Goal: Task Accomplishment & Management: Use online tool/utility

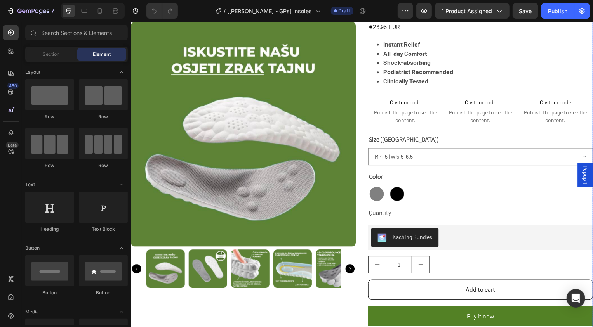
scroll to position [80, 0]
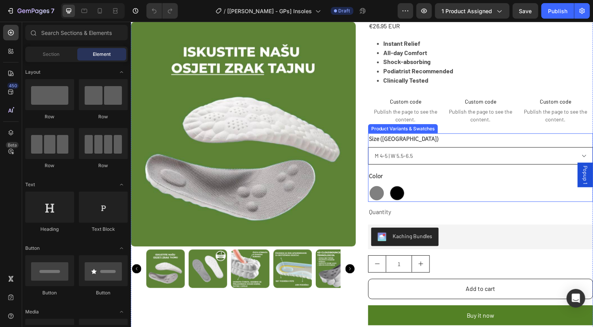
click at [432, 160] on select "Please select an option M 4-5 | W 5.5-6.5 M 5-6 | W 6.5-7.5 M 6-7 | W 7.5-8.5 M…" at bounding box center [483, 156] width 227 height 17
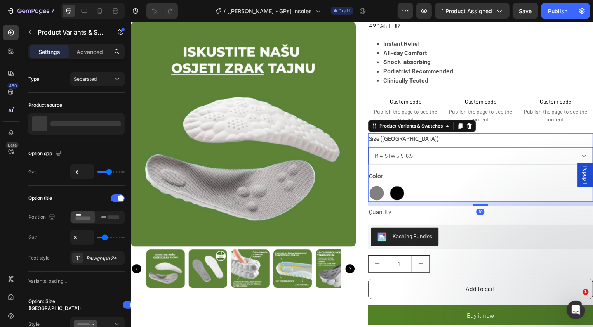
scroll to position [0, 0]
click at [370, 148] on select "Please select an option M 4-5 | W 5.5-6.5 M 5-6 | W 6.5-7.5 M 6-7 | W 7.5-8.5 M…" at bounding box center [483, 156] width 227 height 17
select select "M 4-5 | W 5.5-6.5"
radio input "true"
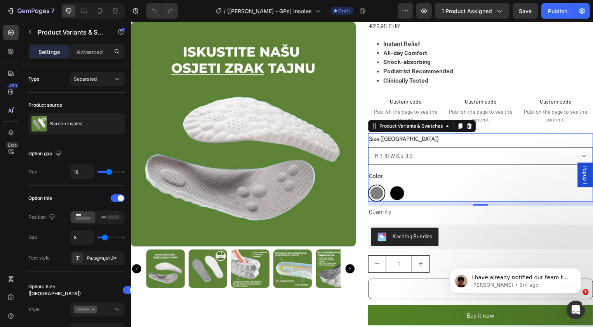
click at [416, 160] on select "Please select an option M 4-5 | W 5.5-6.5 M 5-6 | W 6.5-7.5 M 6-7 | W 7.5-8.5 M…" at bounding box center [483, 156] width 227 height 17
click at [370, 148] on select "Please select an option M 4-5 | W 5.5-6.5 M 5-6 | W 6.5-7.5 M 6-7 | W 7.5-8.5 M…" at bounding box center [483, 156] width 227 height 17
click at [406, 142] on div "Size ([GEOGRAPHIC_DATA]) Please select an option M 4-5 | W 5.5-6.5 M 5-6 | W 6.…" at bounding box center [483, 149] width 227 height 31
click at [403, 156] on select "Please select an option M 4-5 | W 5.5-6.5 M 5-6 | W 6.5-7.5 M 6-7 | W 7.5-8.5 M…" at bounding box center [483, 156] width 227 height 17
click at [370, 148] on select "Please select an option M 4-5 | W 5.5-6.5 M 5-6 | W 6.5-7.5 M 6-7 | W 7.5-8.5 M…" at bounding box center [483, 156] width 227 height 17
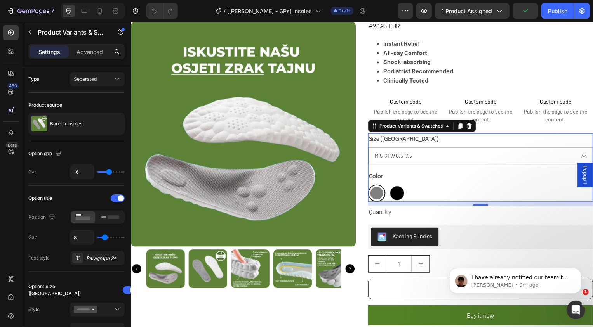
select select "blank"
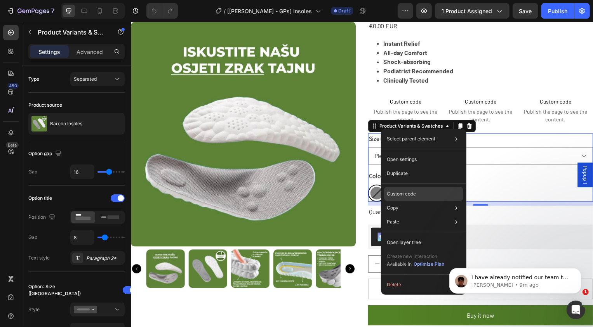
click at [400, 194] on p "Custom code" at bounding box center [401, 194] width 29 height 7
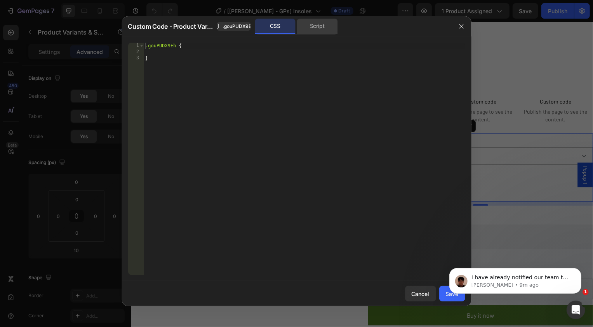
click at [320, 24] on div "Script" at bounding box center [317, 27] width 41 height 16
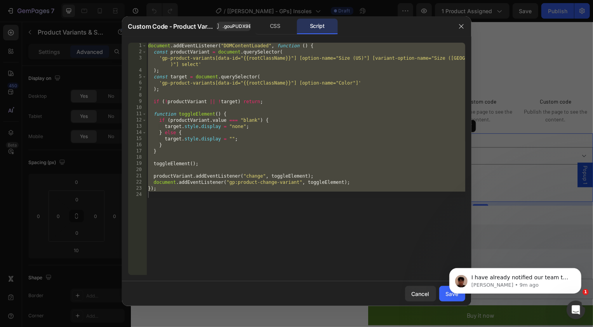
type textarea "});"
click at [293, 199] on div "document . addEventListener ( "DOMContentLoaded" , function ( ) { const product…" at bounding box center [305, 165] width 319 height 245
type textarea "// });"
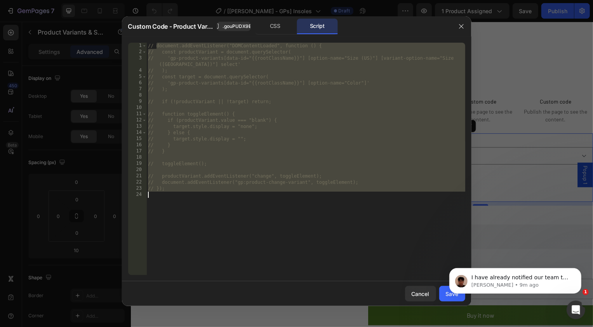
click at [442, 299] on body "I have already notified our team to take a look at this. I will keep you inform…" at bounding box center [514, 279] width 149 height 48
click html "I have already notified our team to take a look at this. I will keep you inform…"
click at [578, 270] on icon "Dismiss notification" at bounding box center [578, 270] width 4 height 4
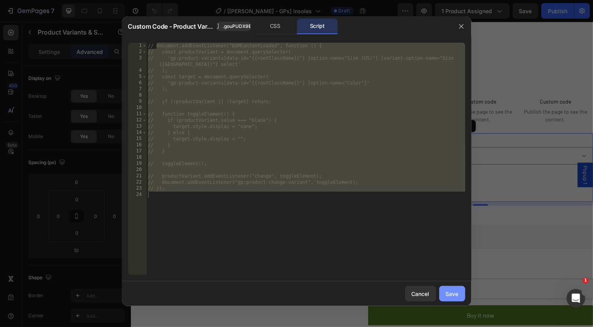
click at [456, 293] on div "Save" at bounding box center [452, 294] width 13 height 8
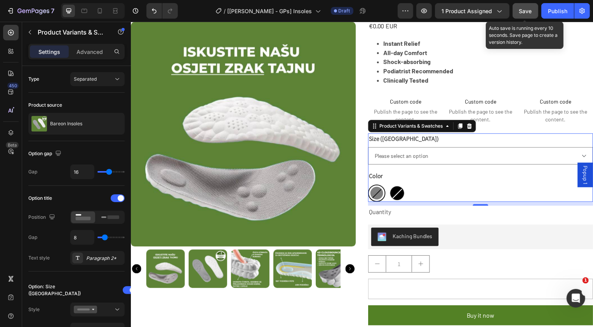
click at [535, 3] on button "Save" at bounding box center [525, 11] width 26 height 16
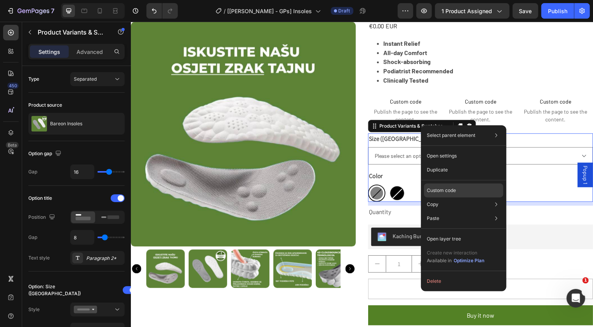
click at [436, 190] on p "Custom code" at bounding box center [441, 190] width 29 height 7
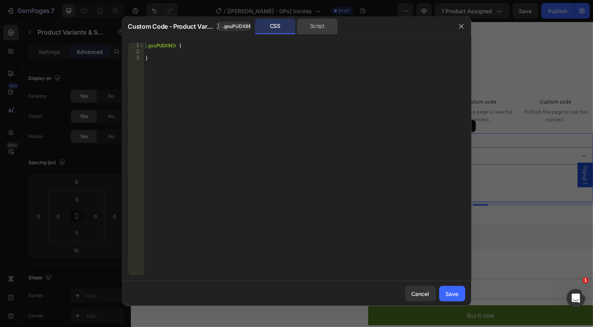
click at [323, 28] on div "Script" at bounding box center [317, 27] width 41 height 16
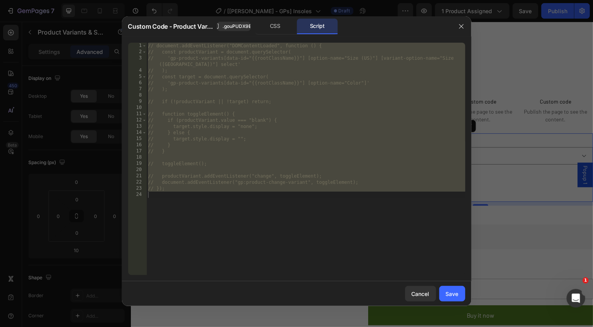
click at [299, 142] on div "// document.addEventListener("DOMContentLoaded", function () { // const product…" at bounding box center [305, 165] width 319 height 245
type textarea "});"
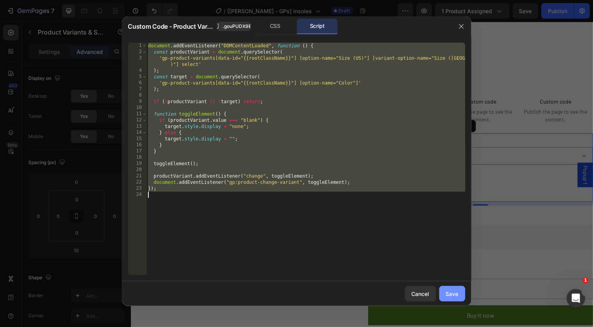
click at [446, 294] on div "Save" at bounding box center [452, 294] width 13 height 8
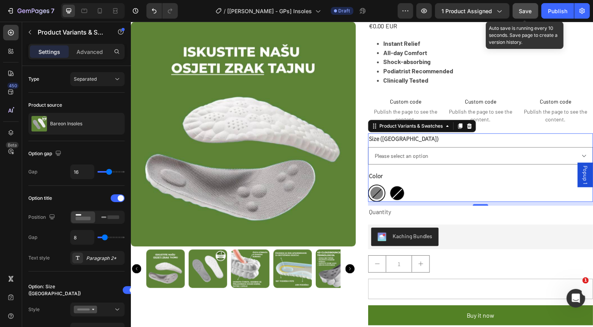
click at [533, 11] on button "Save" at bounding box center [525, 11] width 26 height 16
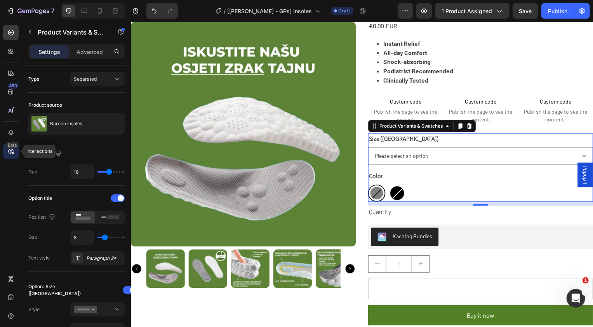
click at [8, 150] on icon at bounding box center [11, 152] width 8 height 8
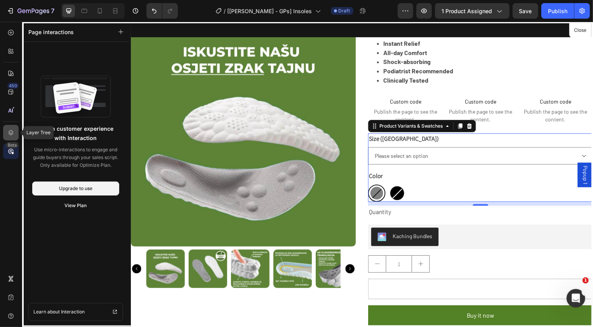
click at [10, 132] on icon at bounding box center [11, 133] width 8 height 8
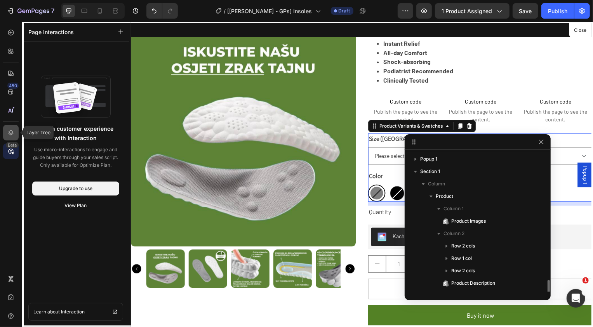
scroll to position [94, 0]
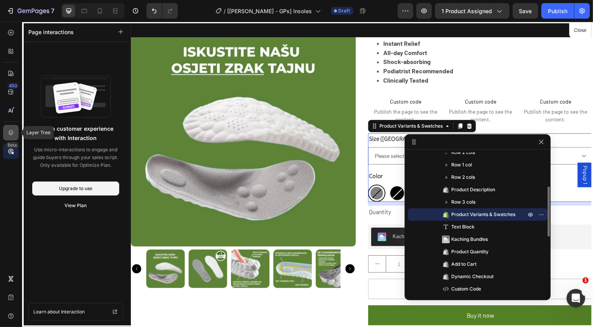
click at [10, 133] on icon at bounding box center [11, 132] width 5 height 5
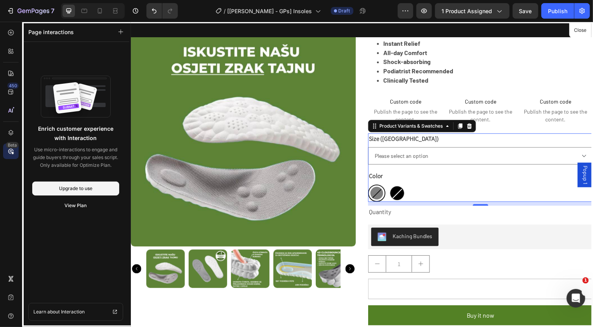
click at [11, 150] on icon at bounding box center [11, 152] width 8 height 8
click at [12, 175] on div "450 Beta" at bounding box center [11, 148] width 16 height 246
click at [12, 149] on icon at bounding box center [11, 152] width 8 height 8
click at [14, 133] on icon at bounding box center [11, 133] width 8 height 8
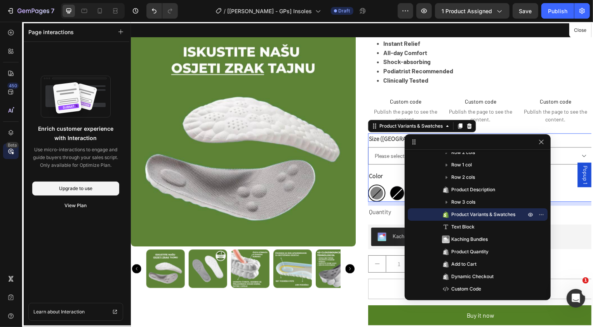
click at [592, 28] on div at bounding box center [592, 163] width 0 height 327
click at [584, 30] on button "Close" at bounding box center [580, 30] width 19 height 11
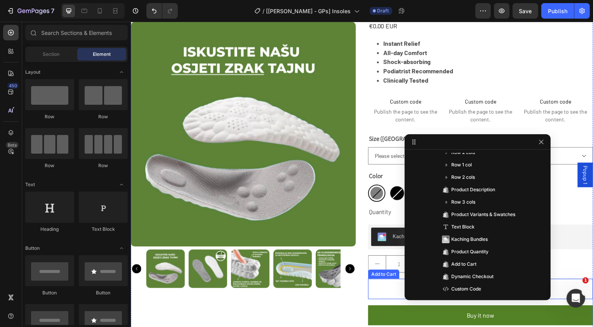
click at [377, 290] on button "Unavailable" at bounding box center [483, 291] width 227 height 21
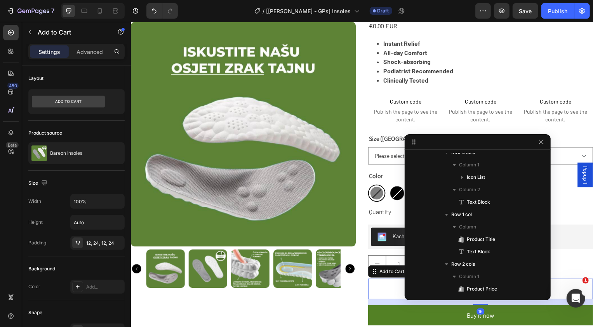
scroll to position [354, 0]
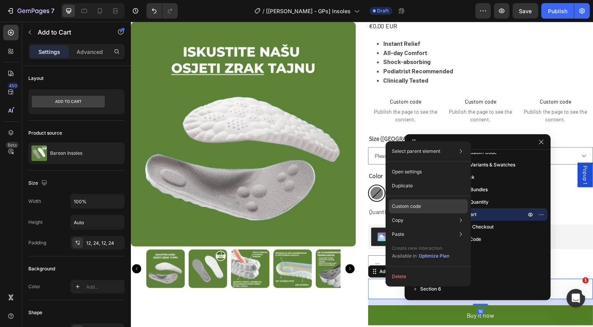
click at [404, 205] on p "Custom code" at bounding box center [406, 206] width 29 height 7
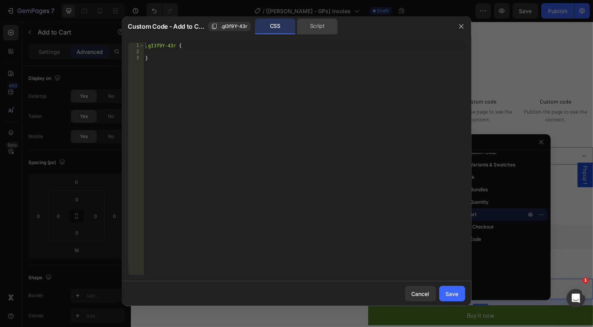
click at [315, 23] on div "Script" at bounding box center [317, 27] width 41 height 16
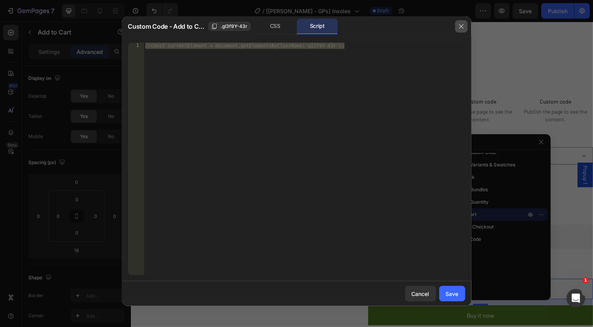
click at [463, 27] on icon "button" at bounding box center [461, 26] width 6 height 6
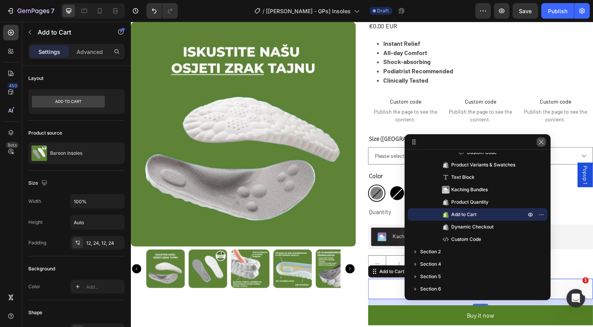
click at [541, 143] on icon "button" at bounding box center [541, 142] width 6 height 6
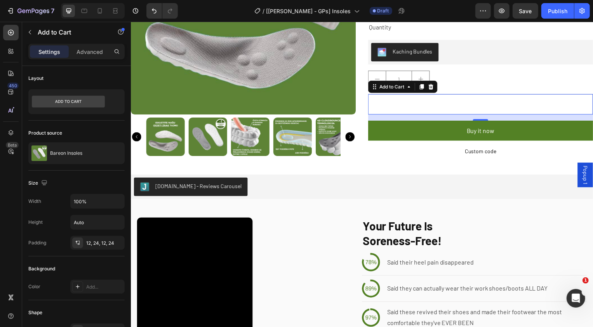
scroll to position [266, 0]
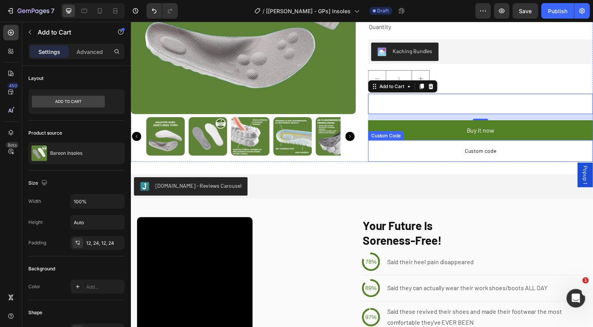
click at [450, 154] on span "Custom code" at bounding box center [483, 152] width 227 height 9
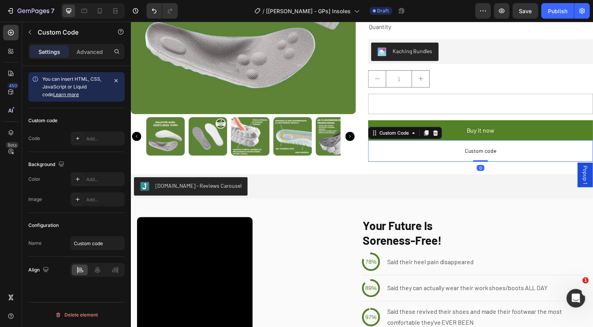
click at [450, 154] on span "Custom code" at bounding box center [483, 152] width 227 height 9
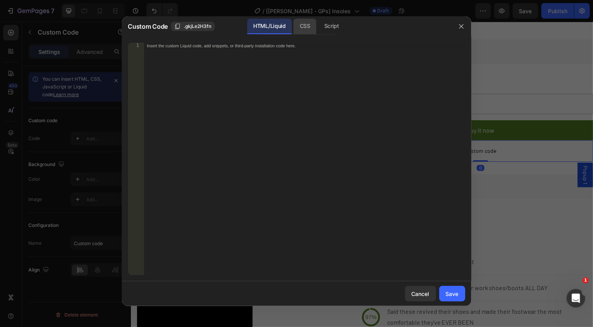
click at [318, 33] on div "CSS" at bounding box center [331, 27] width 27 height 16
click at [328, 25] on div "Script" at bounding box center [331, 27] width 27 height 16
click at [456, 28] on button "button" at bounding box center [461, 26] width 12 height 12
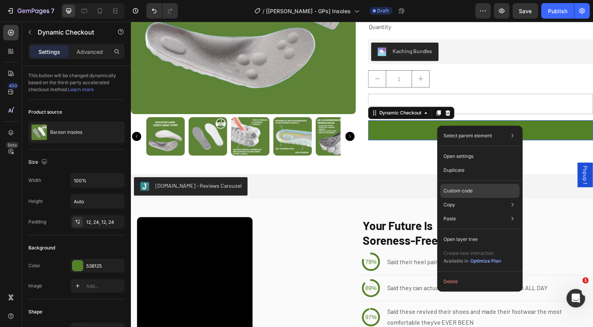
click at [462, 194] on p "Custom code" at bounding box center [457, 190] width 29 height 7
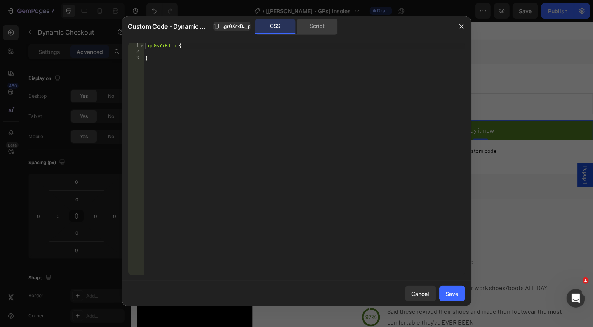
click at [328, 24] on div "Script" at bounding box center [317, 27] width 41 height 16
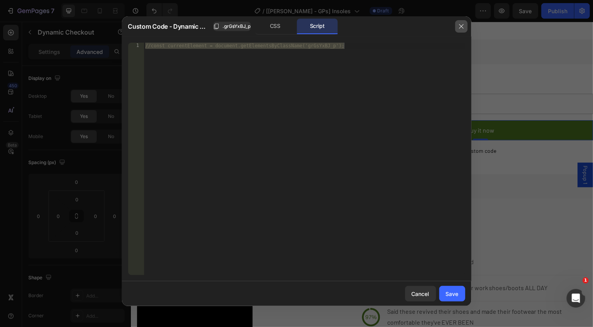
click at [461, 22] on button "button" at bounding box center [461, 26] width 12 height 12
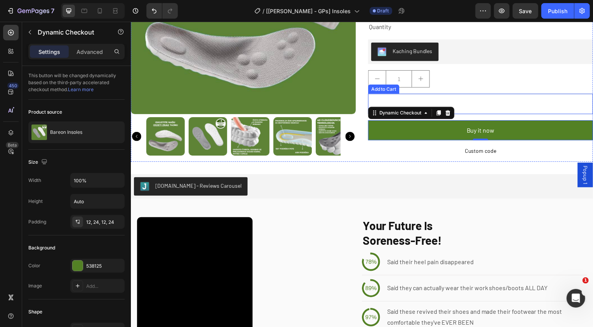
click at [455, 102] on button "Unavailable" at bounding box center [483, 104] width 227 height 21
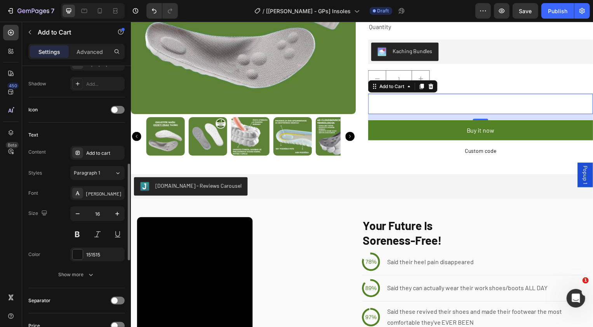
scroll to position [287, 0]
click at [85, 276] on div "Show more" at bounding box center [77, 275] width 36 height 8
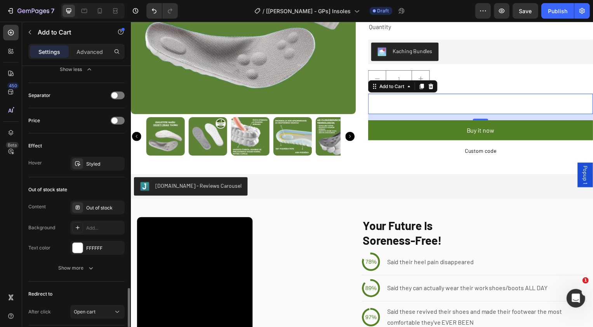
scroll to position [649, 0]
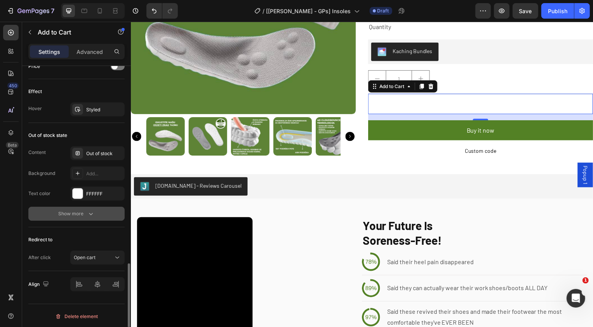
click at [92, 213] on icon "button" at bounding box center [91, 214] width 4 height 2
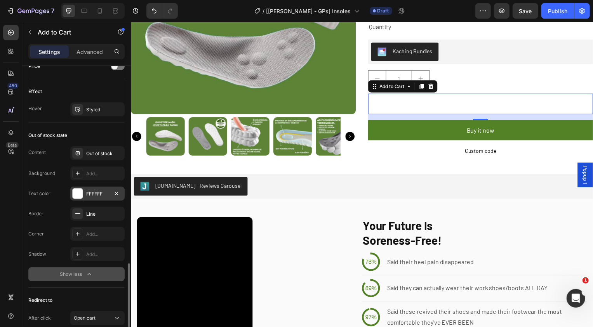
click at [106, 199] on div "FFFFFF" at bounding box center [97, 194] width 54 height 14
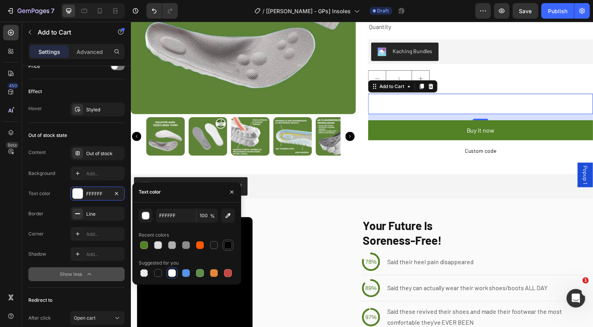
click at [229, 246] on div at bounding box center [228, 245] width 8 height 8
type input "000000"
click at [97, 153] on div "Out of stock" at bounding box center [104, 153] width 36 height 7
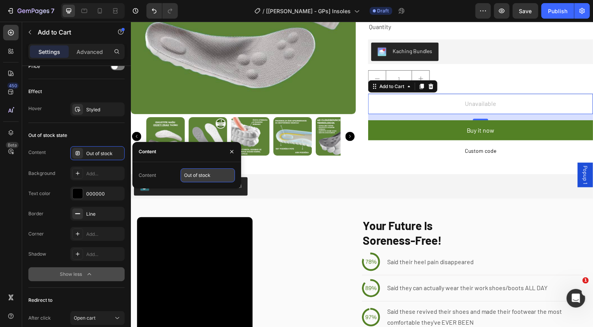
click at [215, 179] on input "Out of stock" at bounding box center [207, 175] width 54 height 14
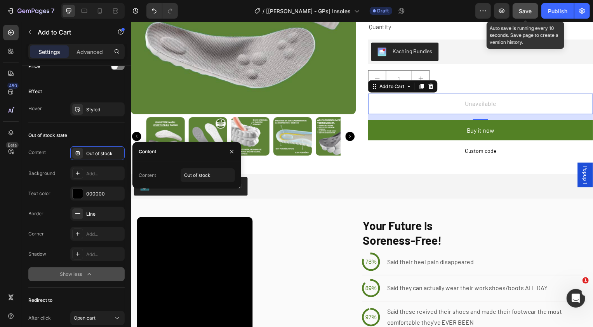
click at [523, 9] on span "Save" at bounding box center [525, 11] width 13 height 7
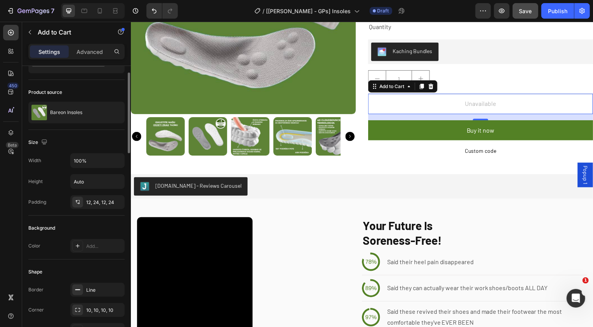
scroll to position [0, 0]
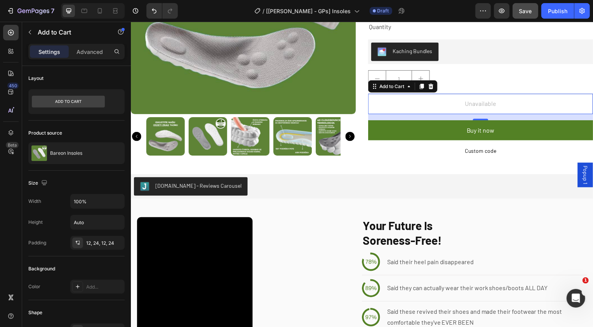
click at [435, 104] on button "Unavailable" at bounding box center [483, 104] width 227 height 21
click at [444, 106] on button "Unavailable" at bounding box center [483, 104] width 227 height 21
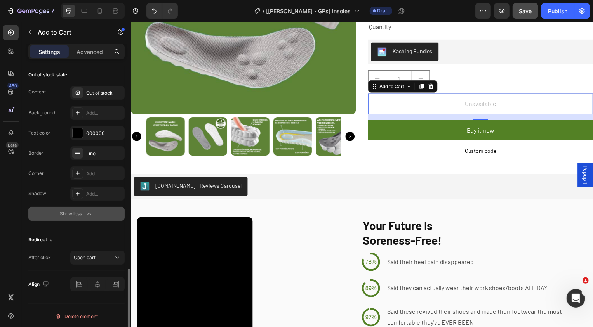
scroll to position [710, 0]
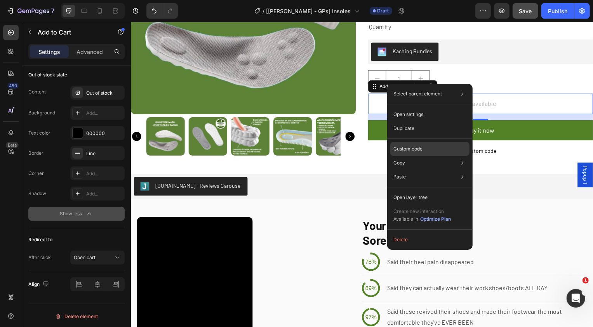
click at [417, 170] on div "Custom code" at bounding box center [429, 177] width 79 height 14
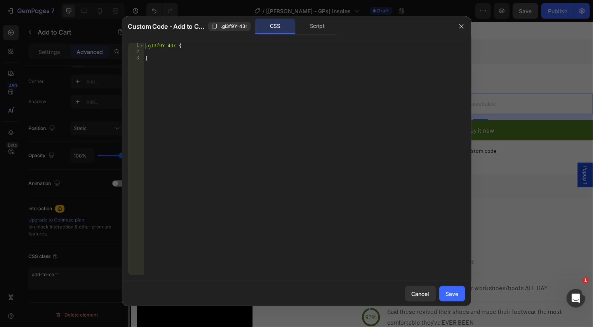
scroll to position [234, 0]
click at [461, 39] on div "1 2 3 .gI3f9Y-43r { } ההההההההההההההההההההההההההההההההההההההההההההההההההההההההה…" at bounding box center [296, 158] width 349 height 245
click at [462, 21] on button "button" at bounding box center [461, 26] width 12 height 12
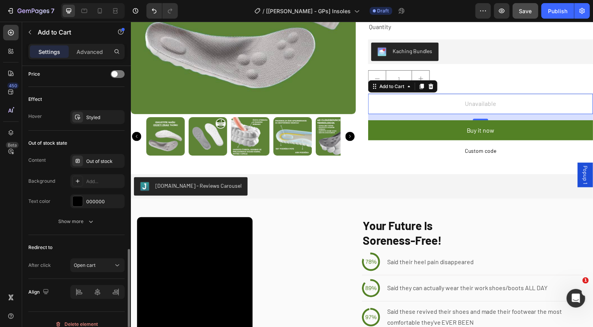
scroll to position [538, 0]
click at [63, 217] on button "Show more" at bounding box center [76, 222] width 96 height 14
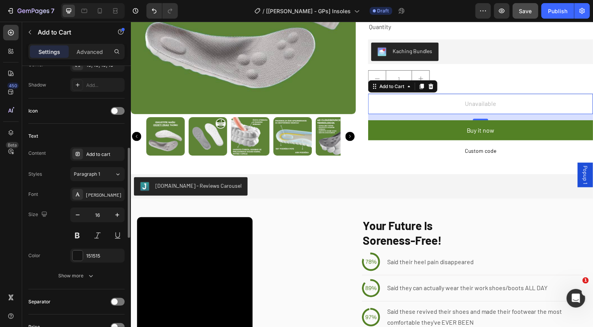
scroll to position [286, 0]
click at [71, 279] on button "Show more" at bounding box center [76, 276] width 96 height 14
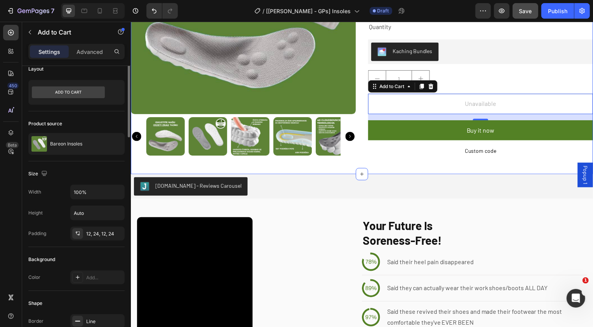
scroll to position [0, 0]
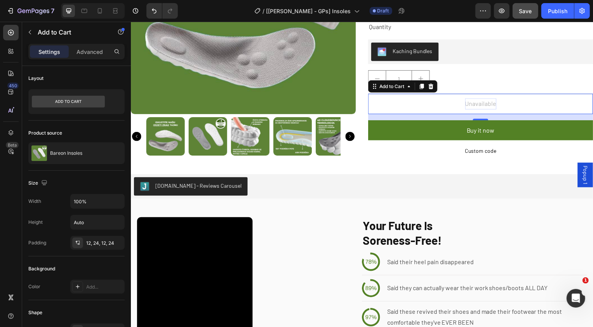
click at [475, 103] on div "Unavailable" at bounding box center [482, 104] width 31 height 11
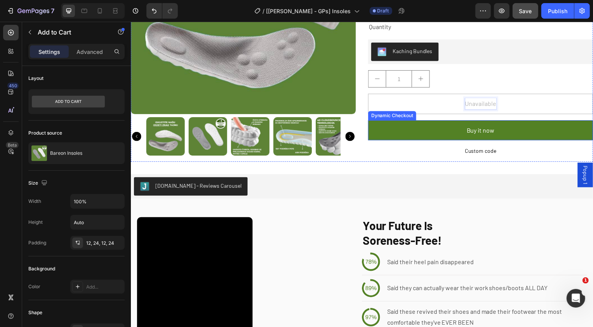
click at [386, 114] on div "Dynamic Checkout" at bounding box center [393, 116] width 45 height 7
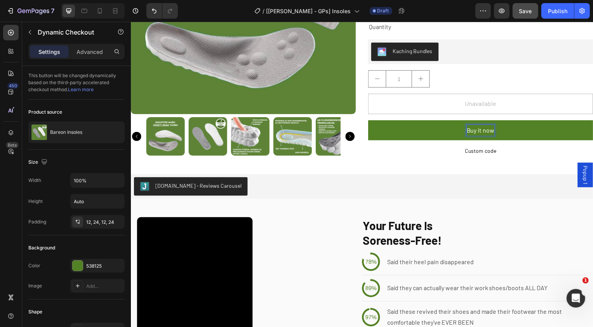
click at [384, 109] on button "Unavailable" at bounding box center [483, 104] width 227 height 21
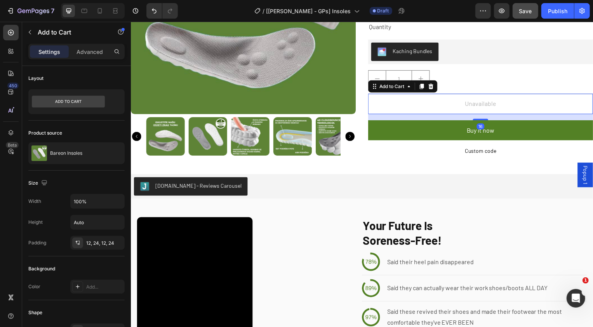
click at [389, 105] on button "Unavailable" at bounding box center [483, 104] width 227 height 21
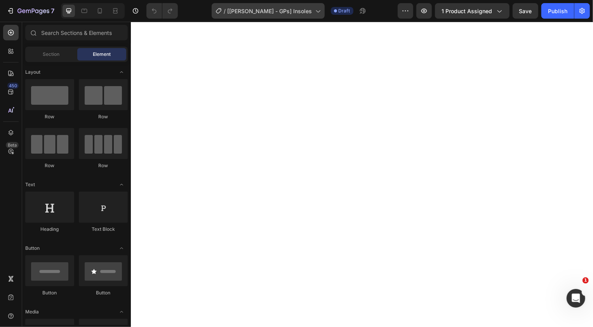
select select "M 4-5 | W 5.5-6.5"
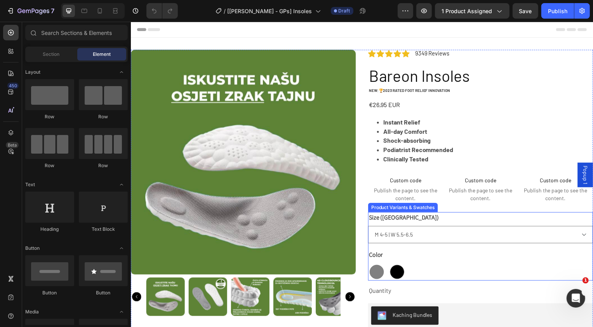
click at [401, 225] on div "Size ([GEOGRAPHIC_DATA]) Please select an option M 4-5 | W 5.5-6.5 M 5-6 | W 6.…" at bounding box center [483, 229] width 227 height 31
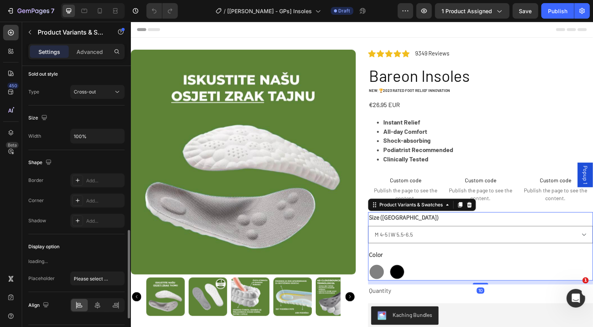
scroll to position [623, 0]
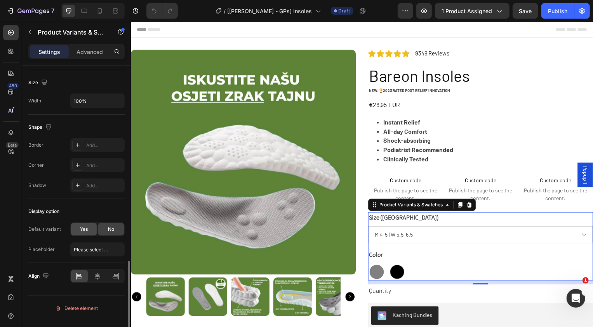
click at [90, 231] on div "Yes" at bounding box center [84, 229] width 26 height 12
radio input "true"
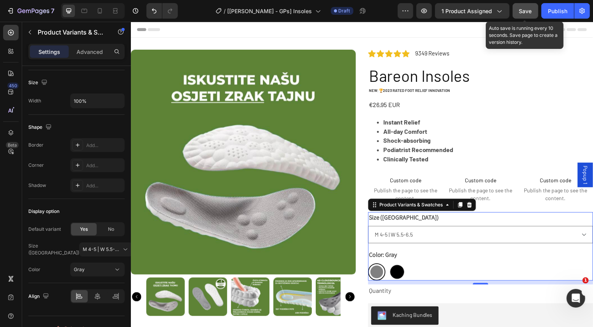
click at [526, 14] on span "Save" at bounding box center [525, 11] width 13 height 7
